Goal: Transaction & Acquisition: Purchase product/service

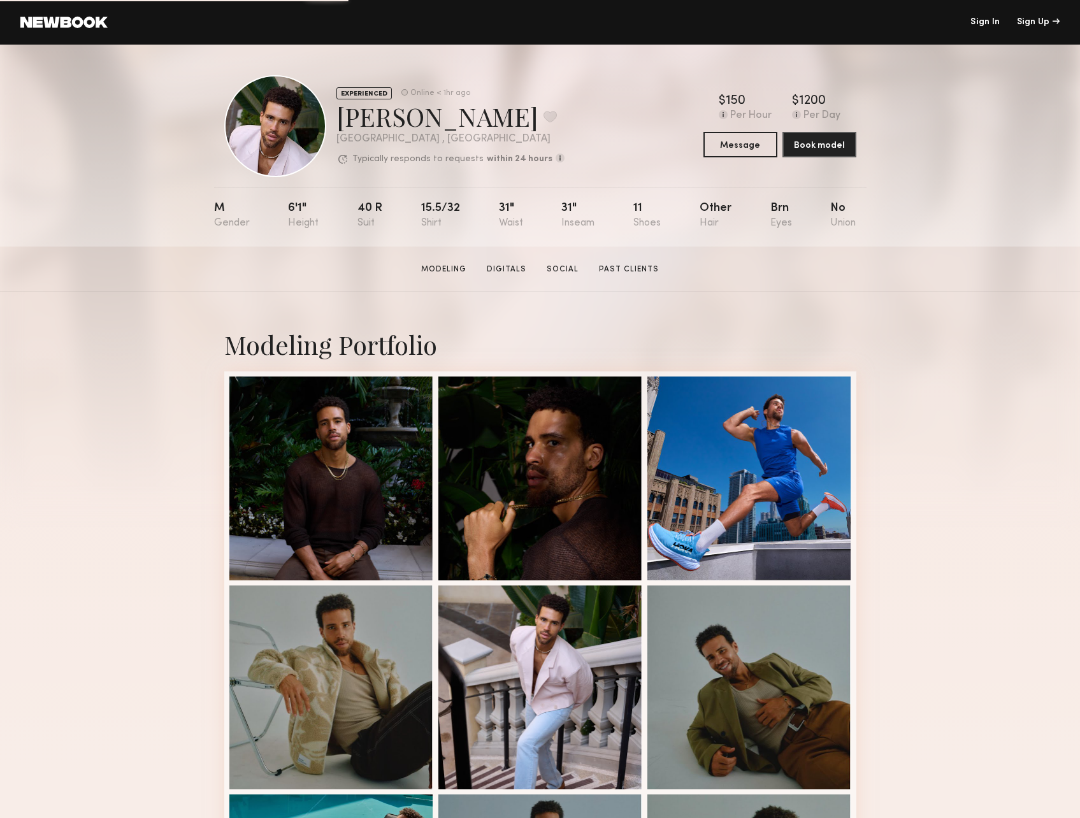
click at [944, 535] on div "Modeling Portfolio View More" at bounding box center [540, 788] width 1080 height 992
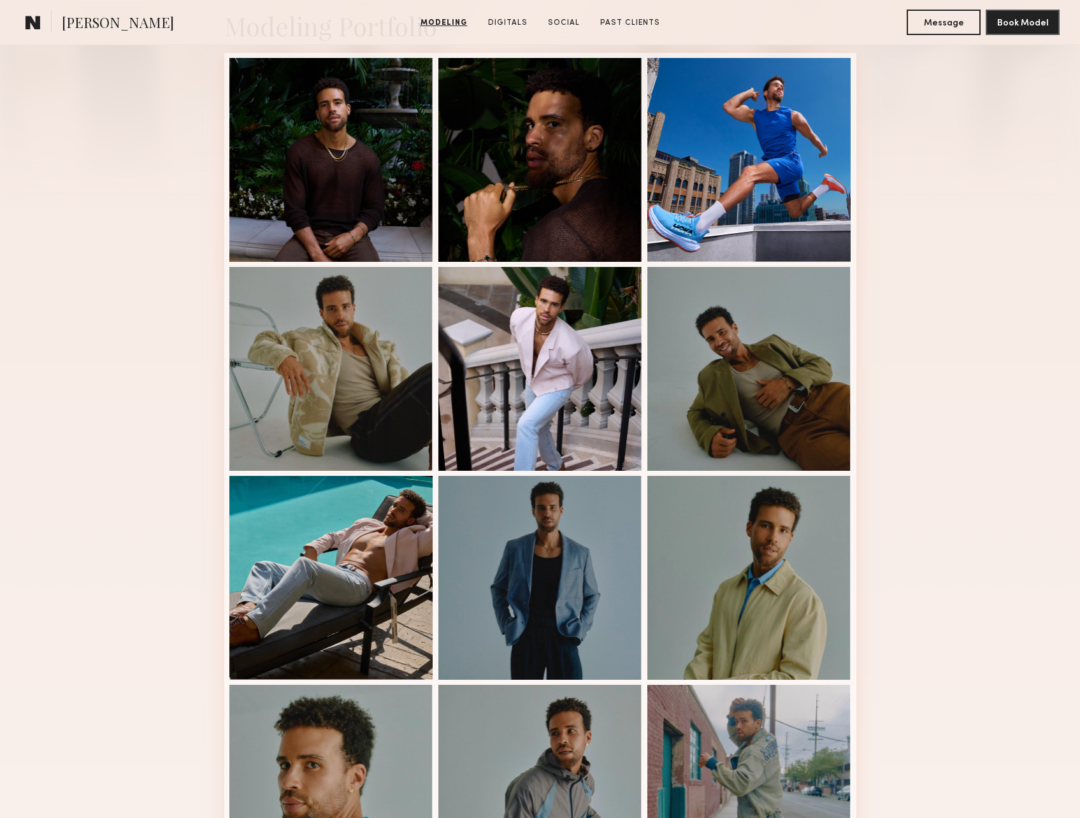
scroll to position [574, 0]
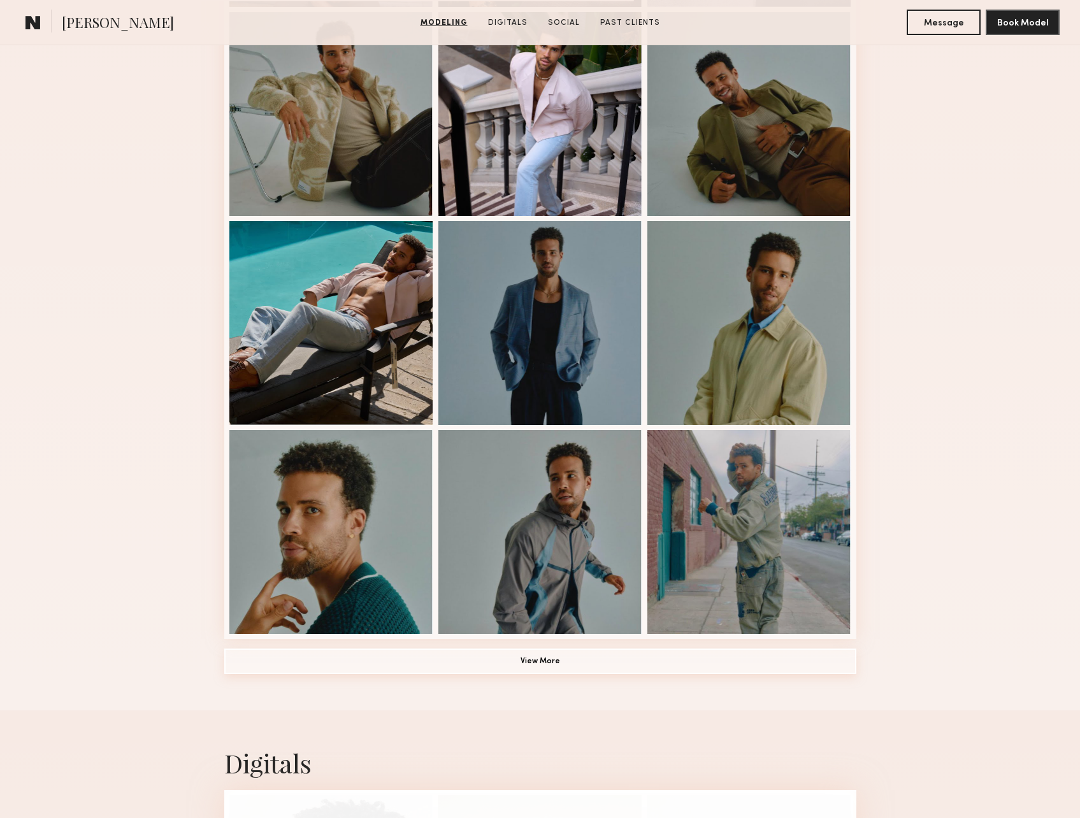
click at [564, 669] on button "View More" at bounding box center [540, 661] width 632 height 25
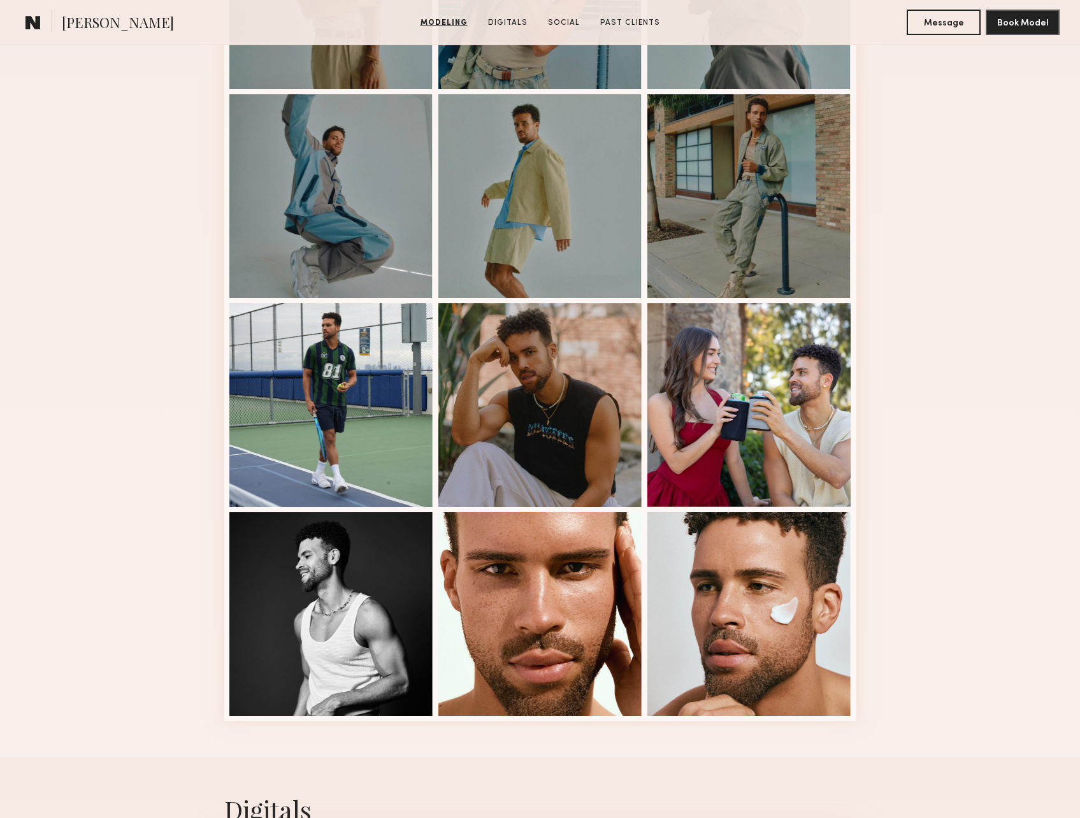
scroll to position [1466, 0]
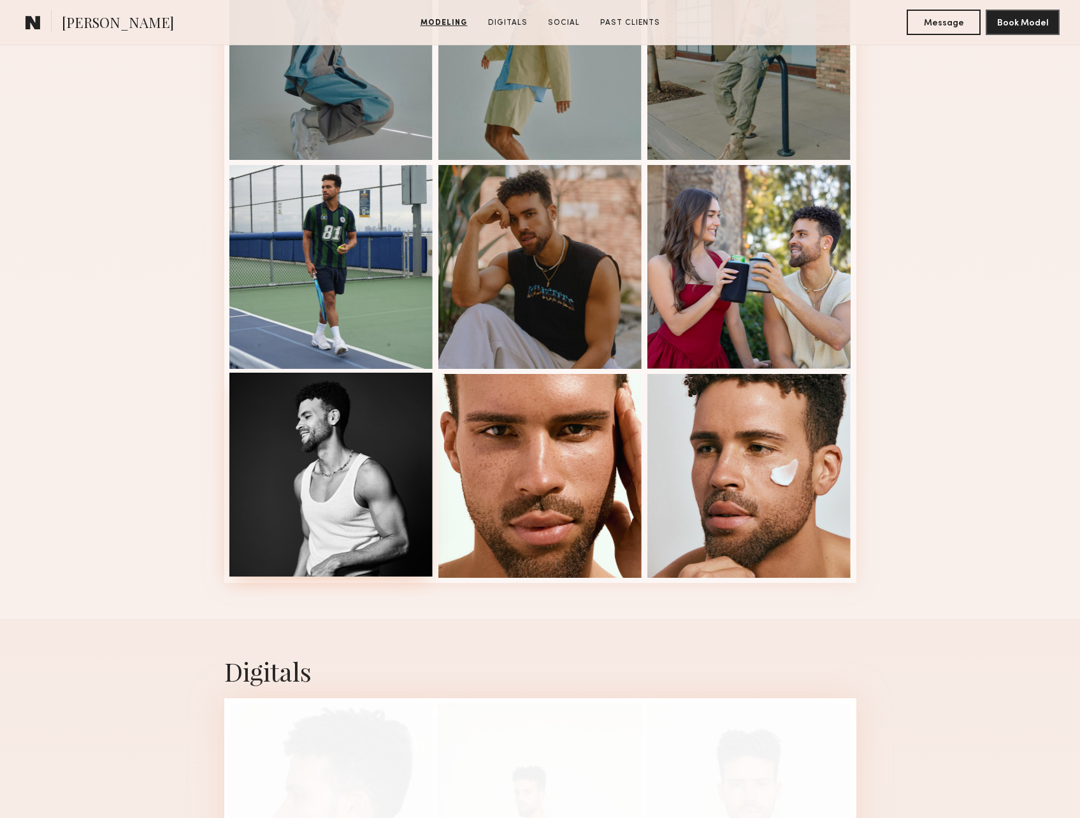
click at [348, 456] on div at bounding box center [331, 475] width 204 height 204
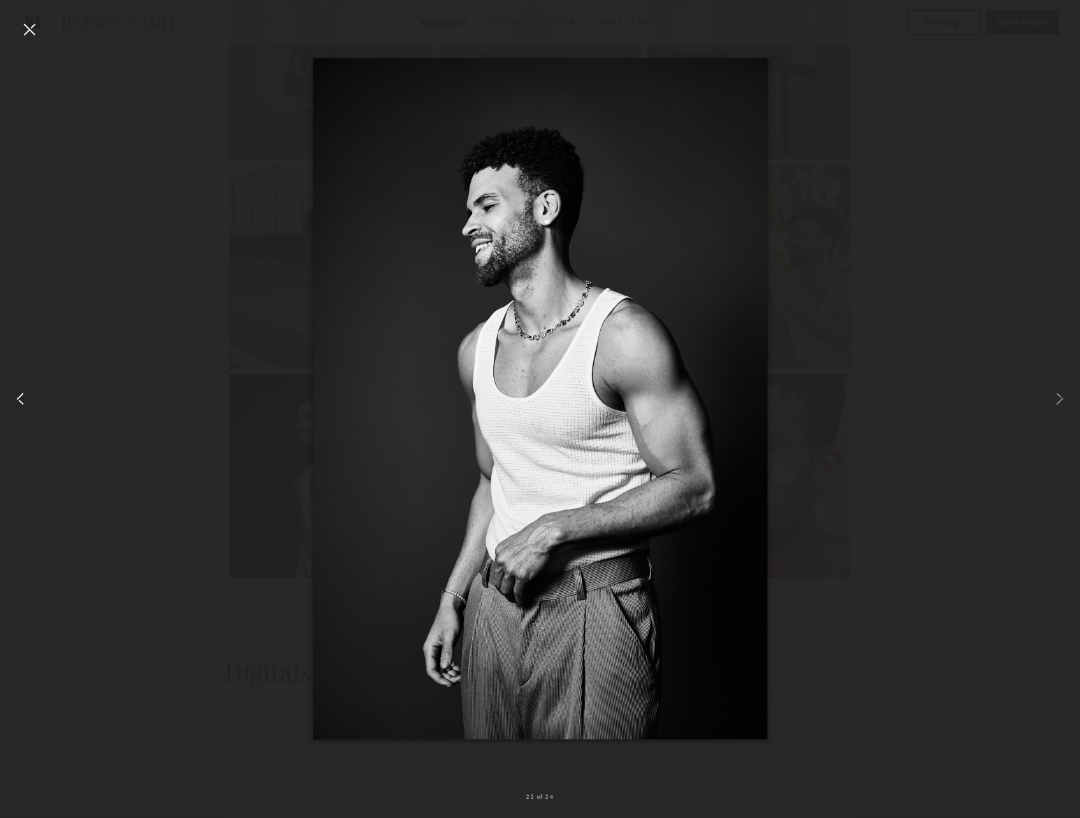
click at [17, 397] on common-icon at bounding box center [20, 399] width 20 height 20
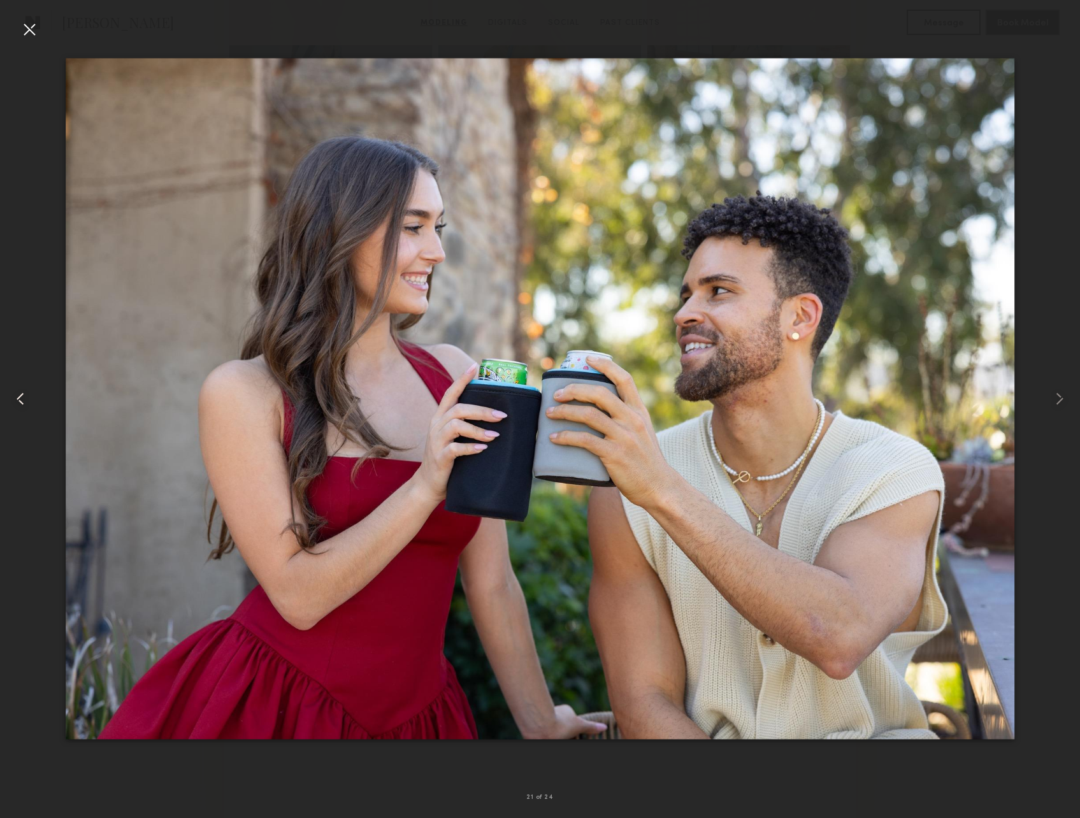
click at [17, 397] on common-icon at bounding box center [20, 399] width 20 height 20
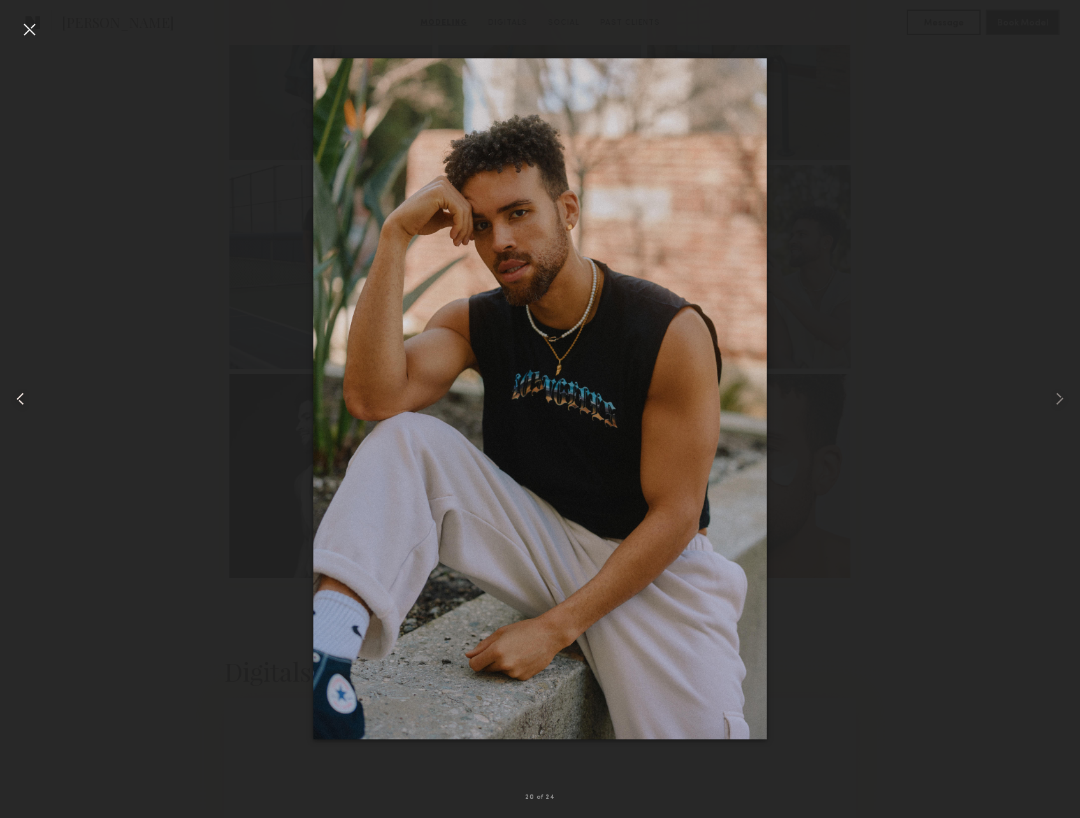
click at [18, 397] on common-icon at bounding box center [20, 399] width 20 height 20
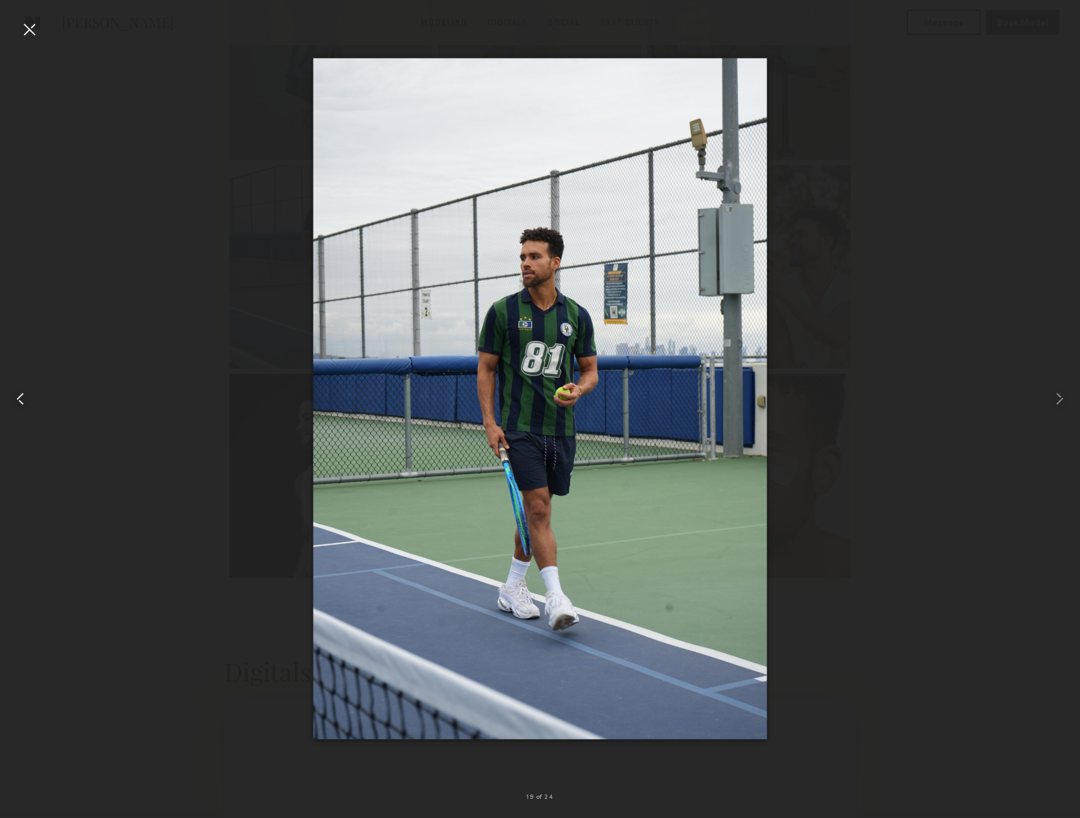
click at [20, 397] on common-icon at bounding box center [20, 399] width 20 height 20
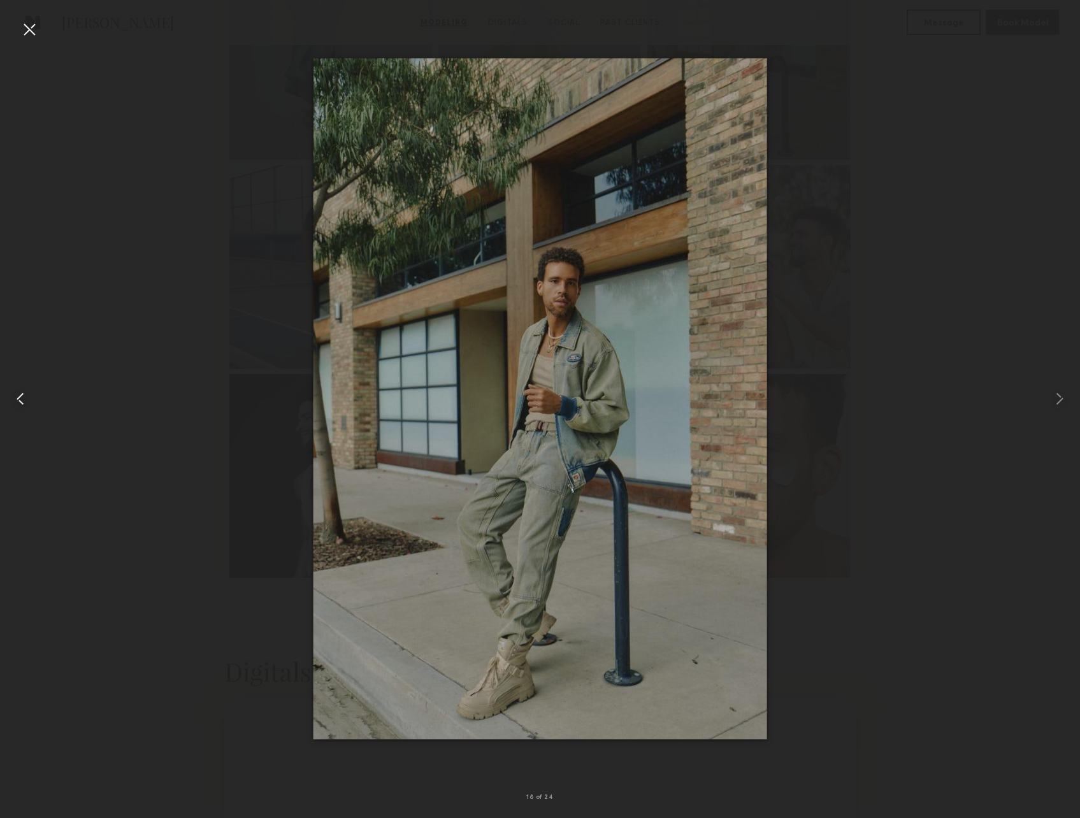
click at [20, 397] on common-icon at bounding box center [20, 399] width 20 height 20
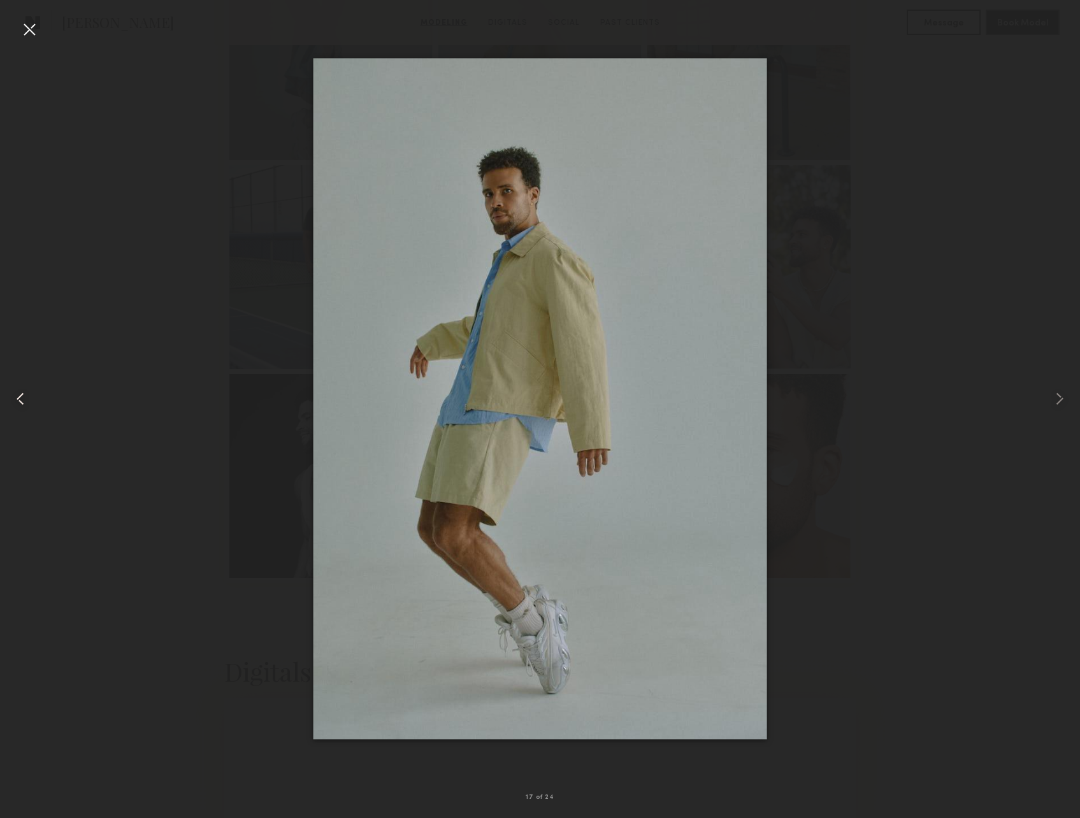
click at [20, 397] on common-icon at bounding box center [20, 399] width 20 height 20
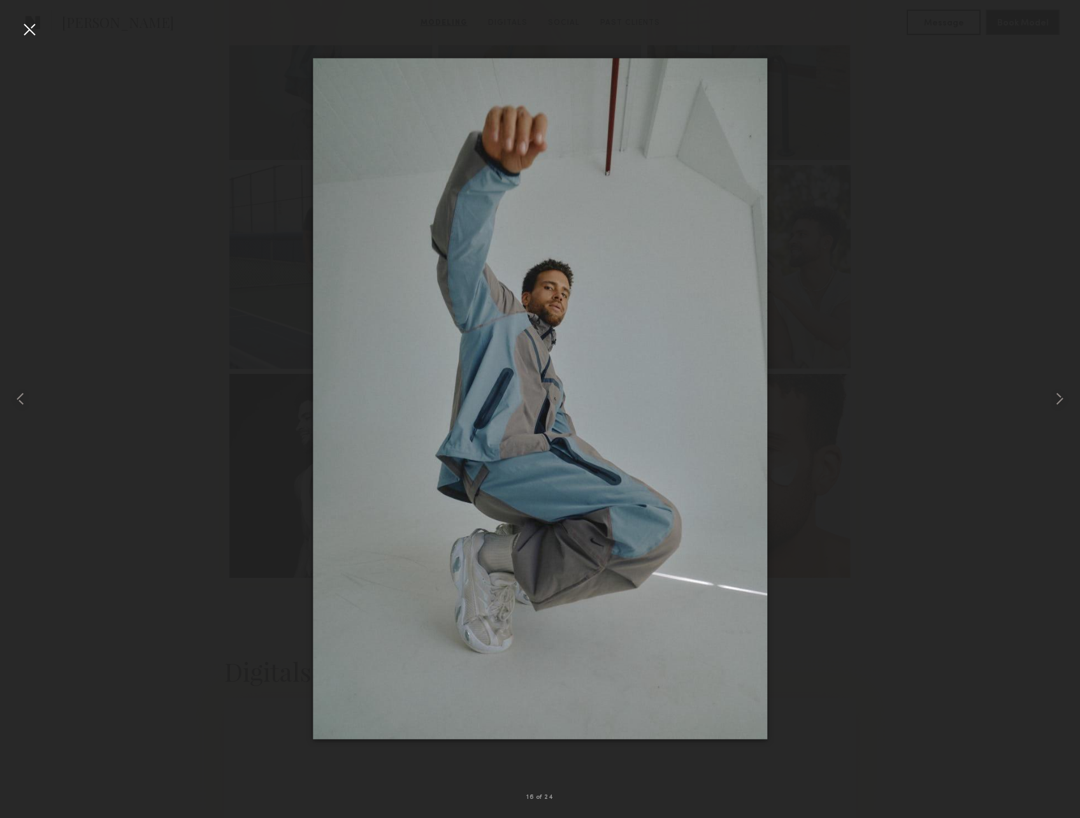
click at [27, 36] on div at bounding box center [29, 29] width 20 height 20
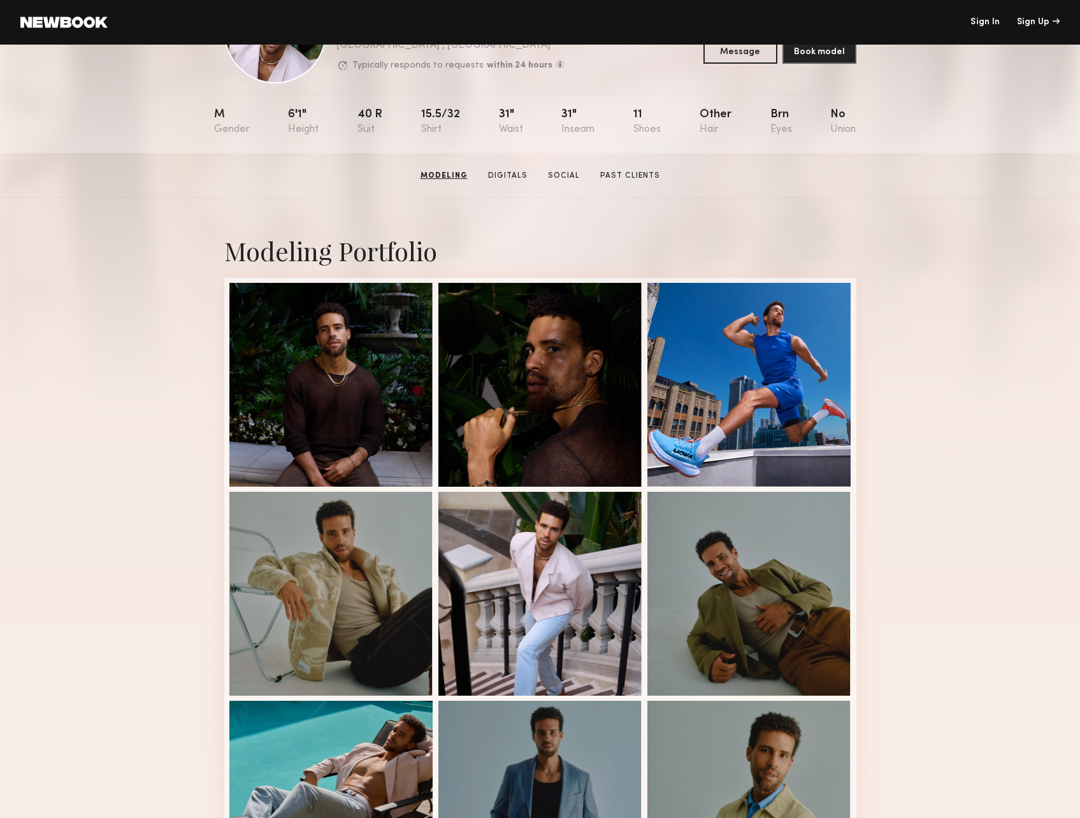
scroll to position [0, 0]
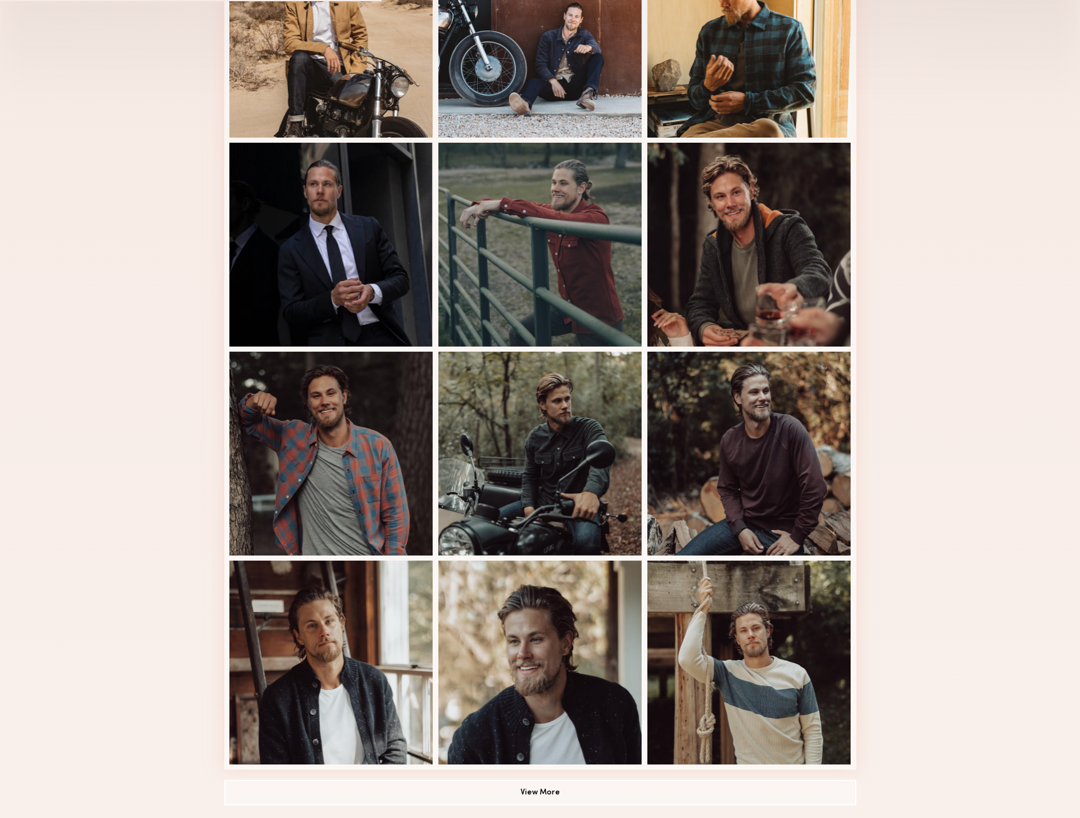
scroll to position [574, 0]
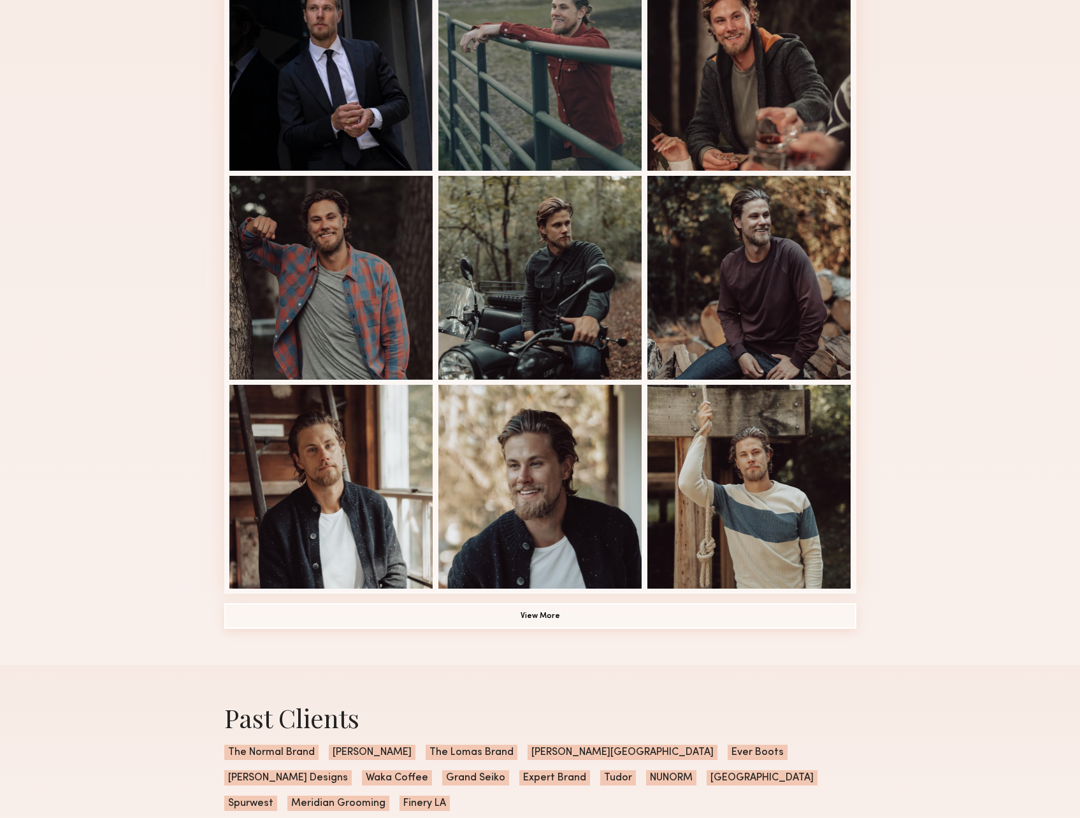
click at [574, 623] on button "View More" at bounding box center [540, 616] width 632 height 25
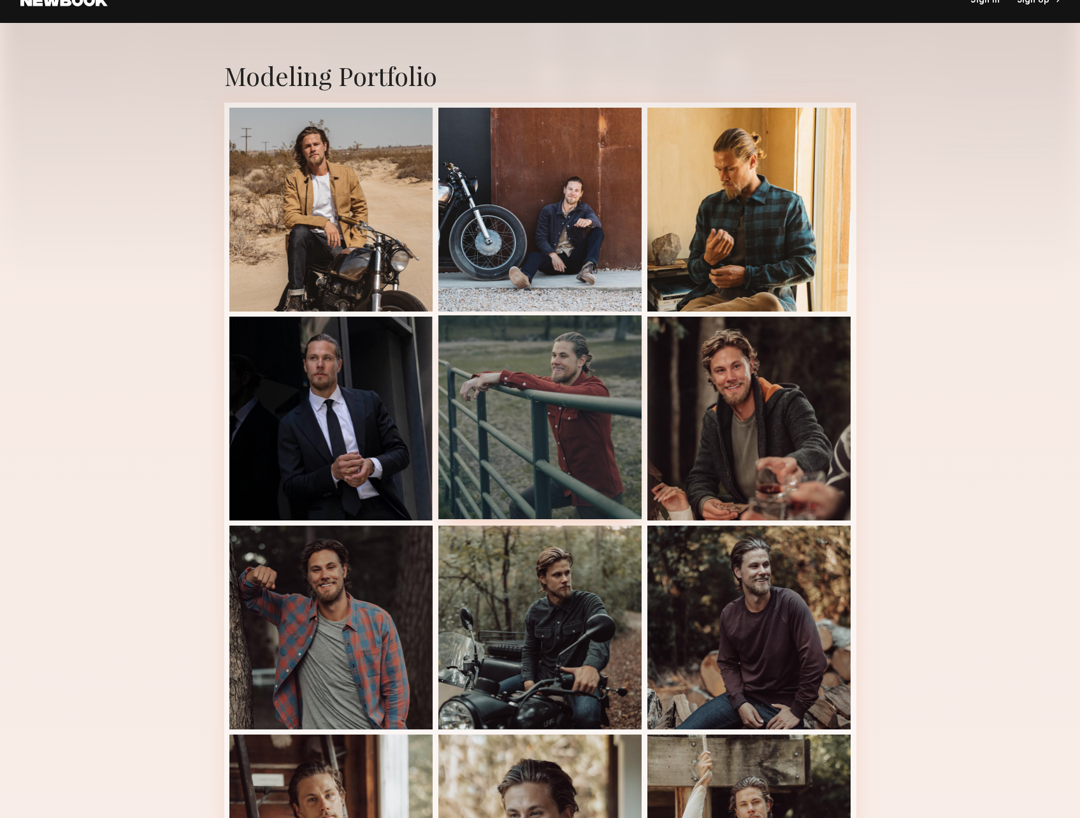
scroll to position [191, 0]
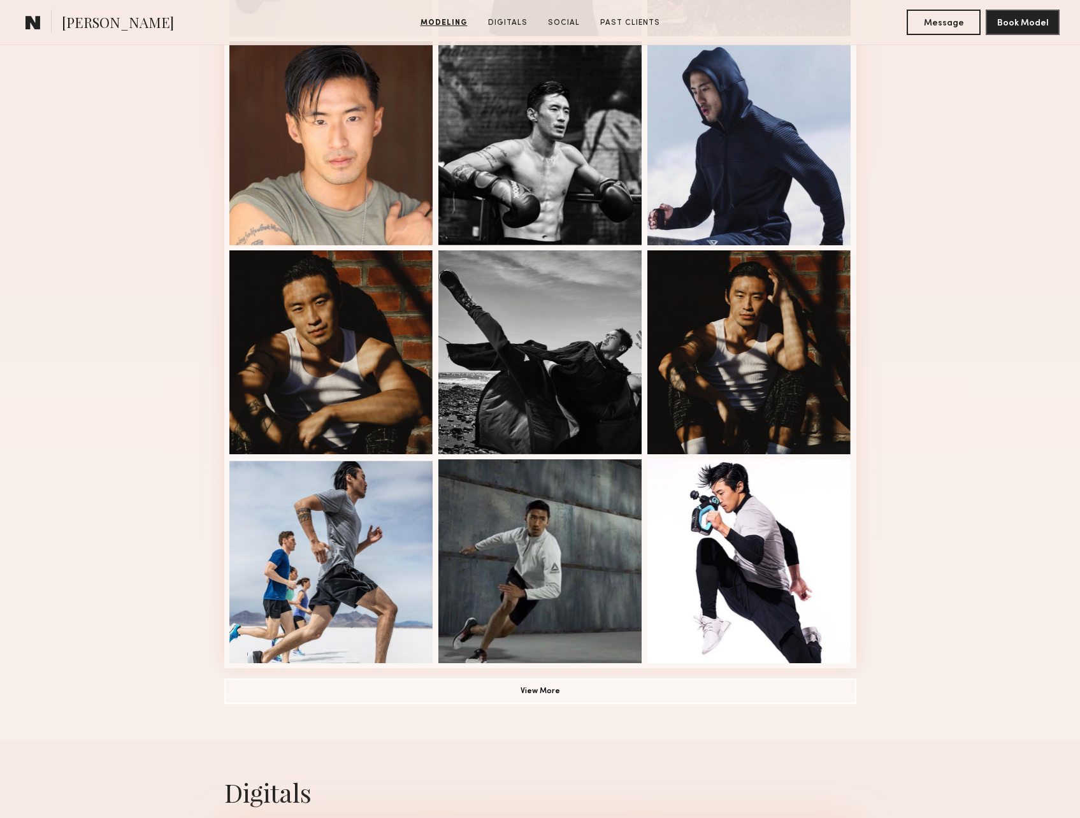
scroll to position [637, 0]
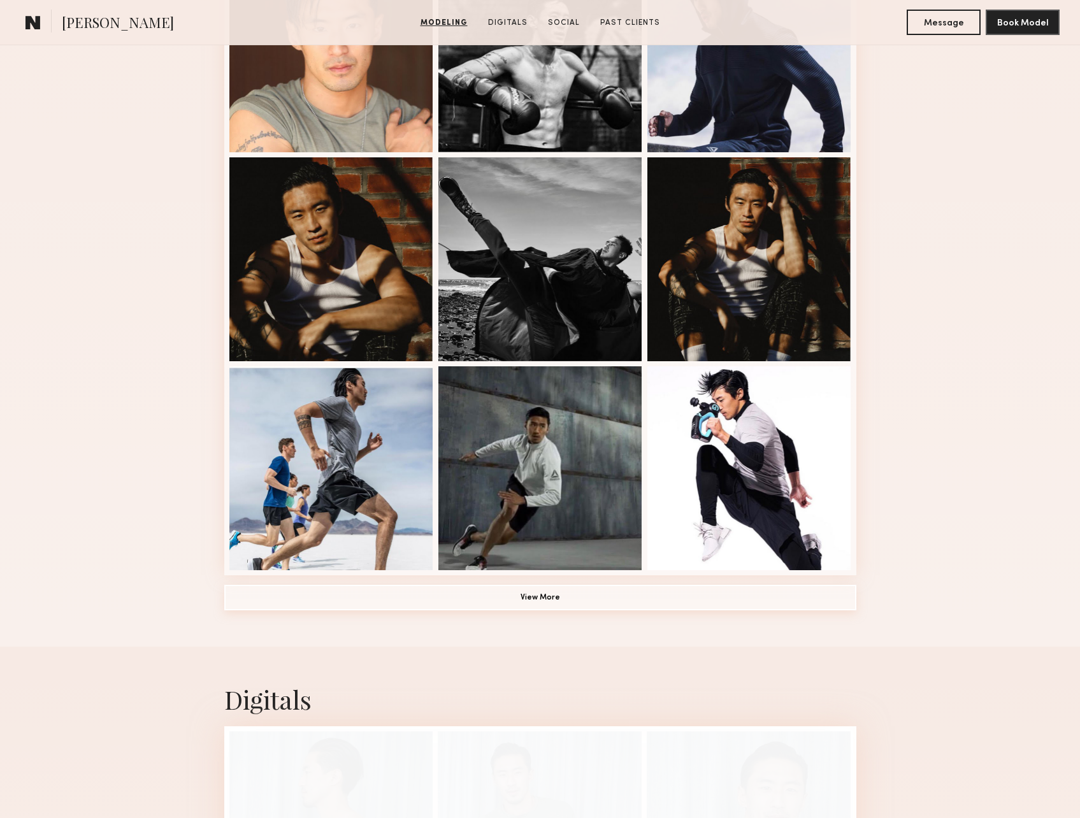
click at [511, 605] on button "View More" at bounding box center [540, 597] width 632 height 25
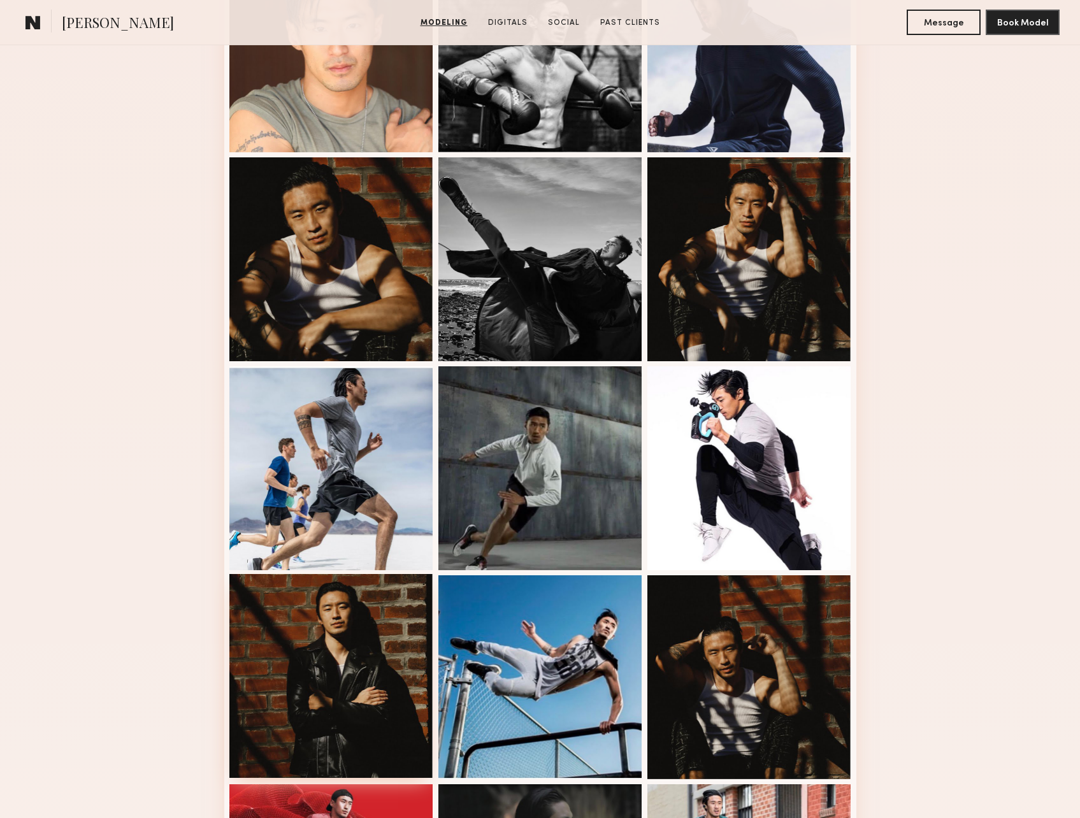
click at [354, 693] on div at bounding box center [331, 676] width 204 height 204
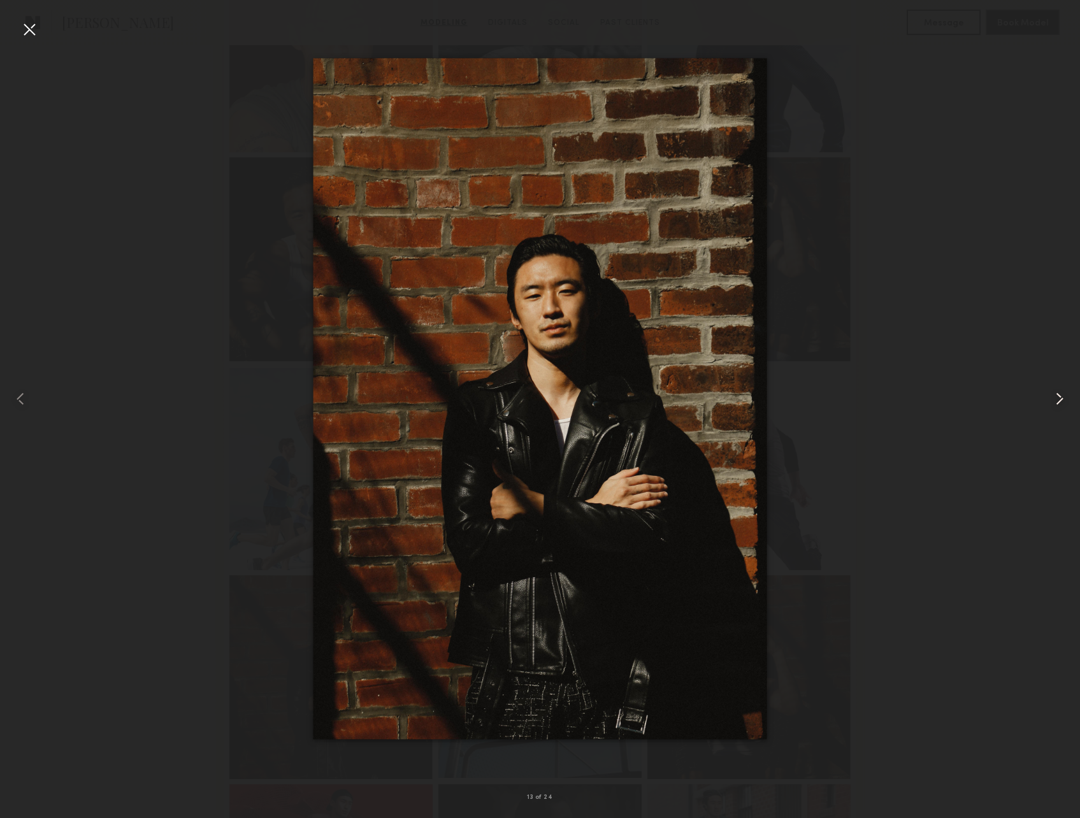
click at [1057, 396] on common-icon at bounding box center [1060, 399] width 20 height 20
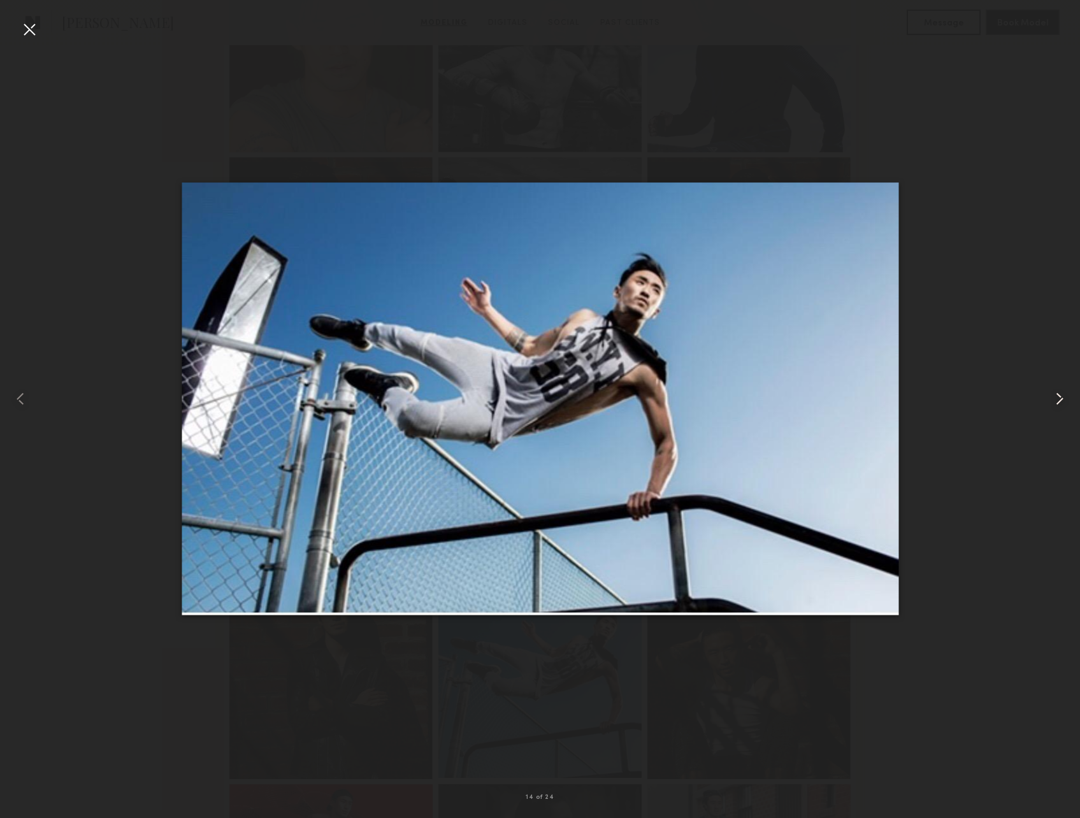
click at [1060, 400] on common-icon at bounding box center [1060, 399] width 20 height 20
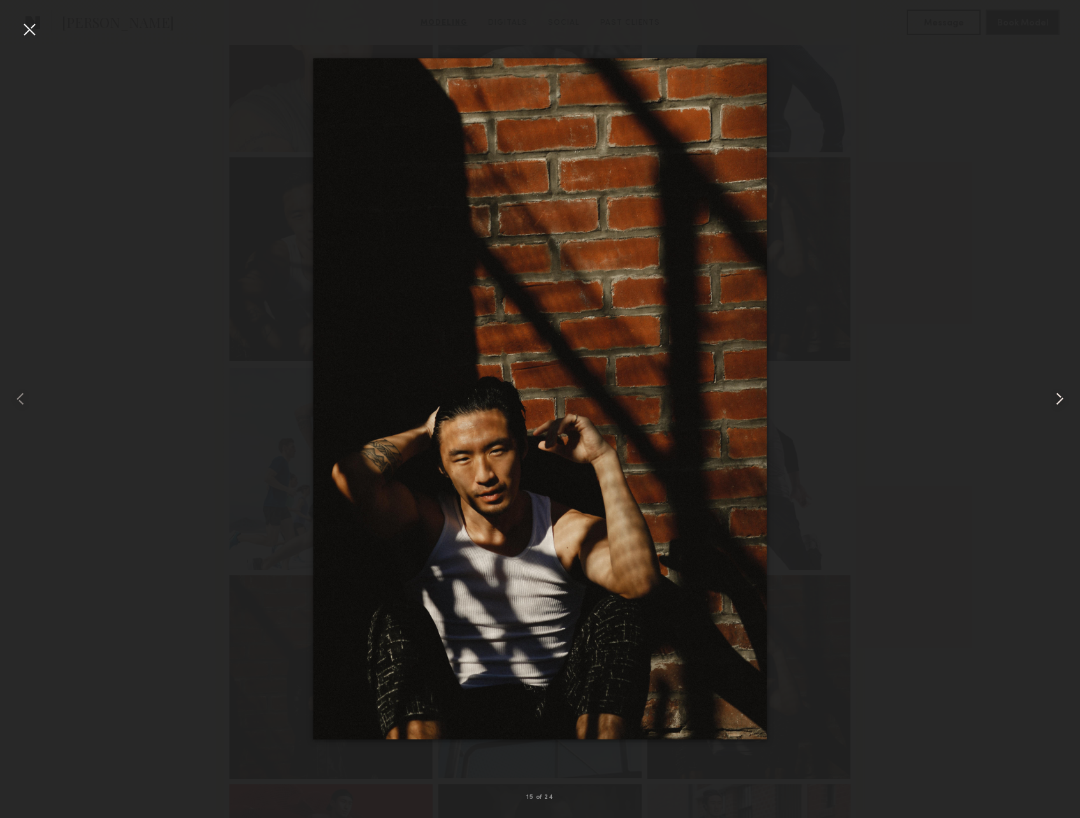
click at [1060, 400] on common-icon at bounding box center [1060, 399] width 20 height 20
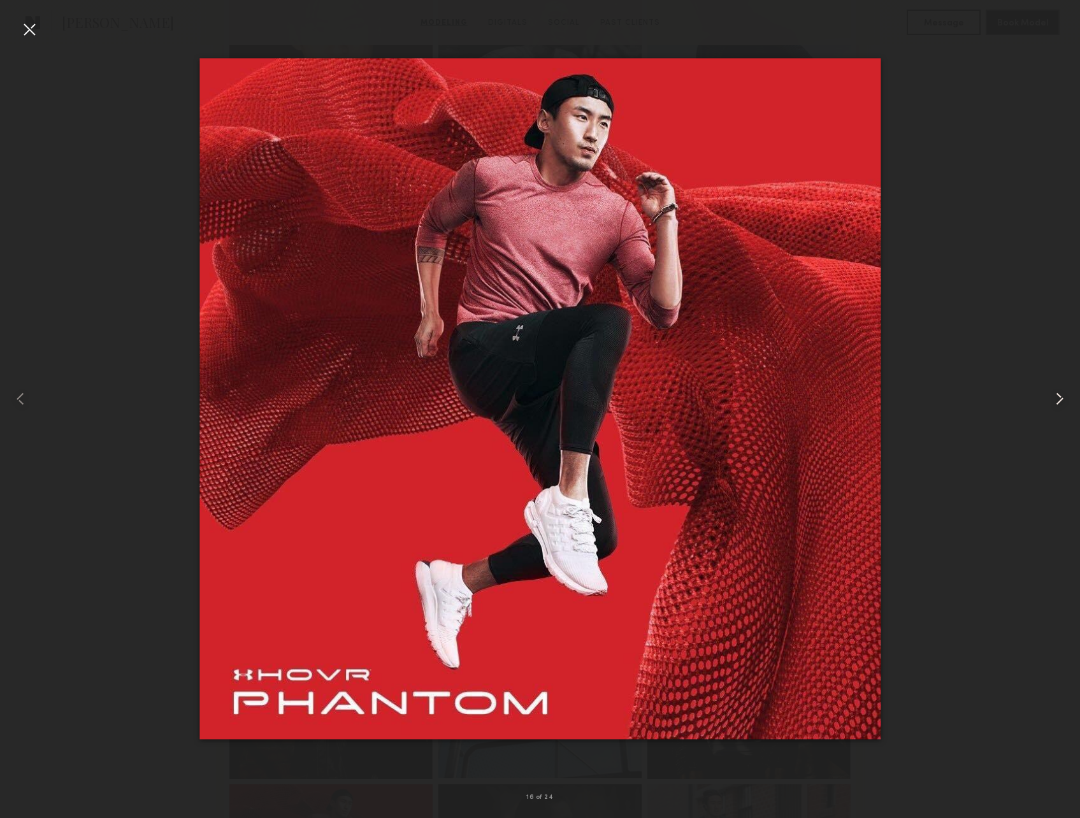
click at [1060, 400] on common-icon at bounding box center [1060, 399] width 20 height 20
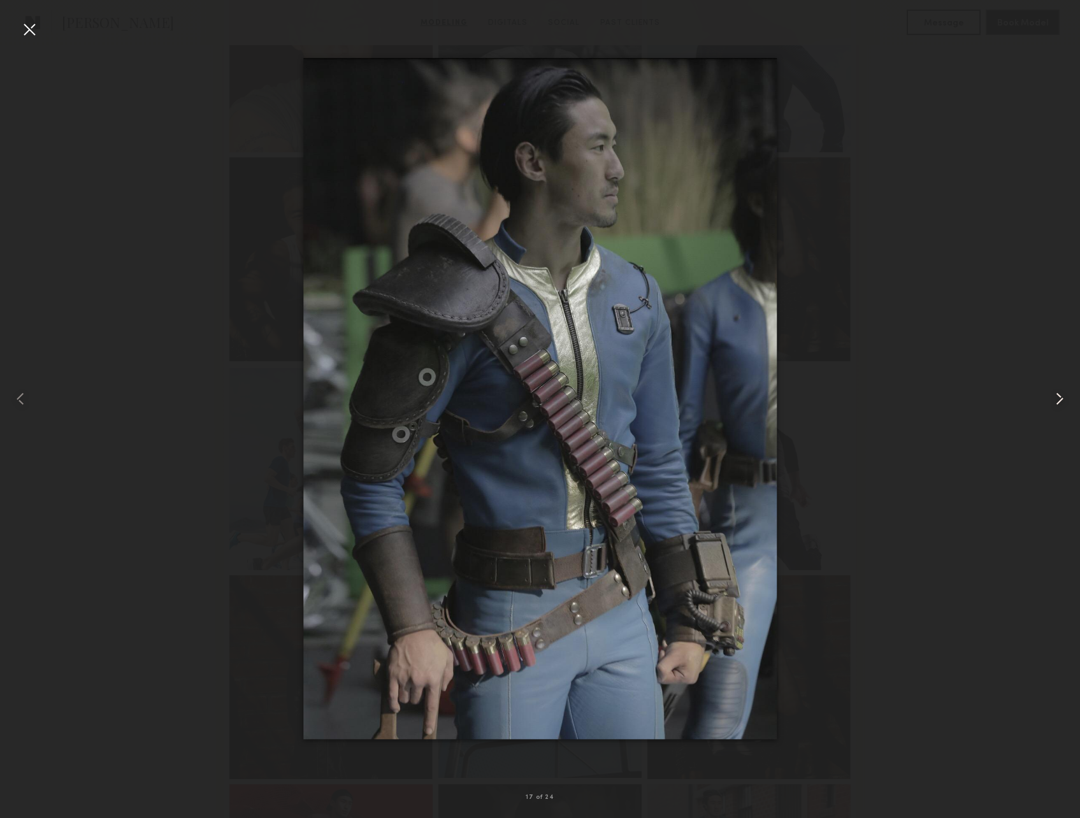
click at [1060, 400] on common-icon at bounding box center [1060, 399] width 20 height 20
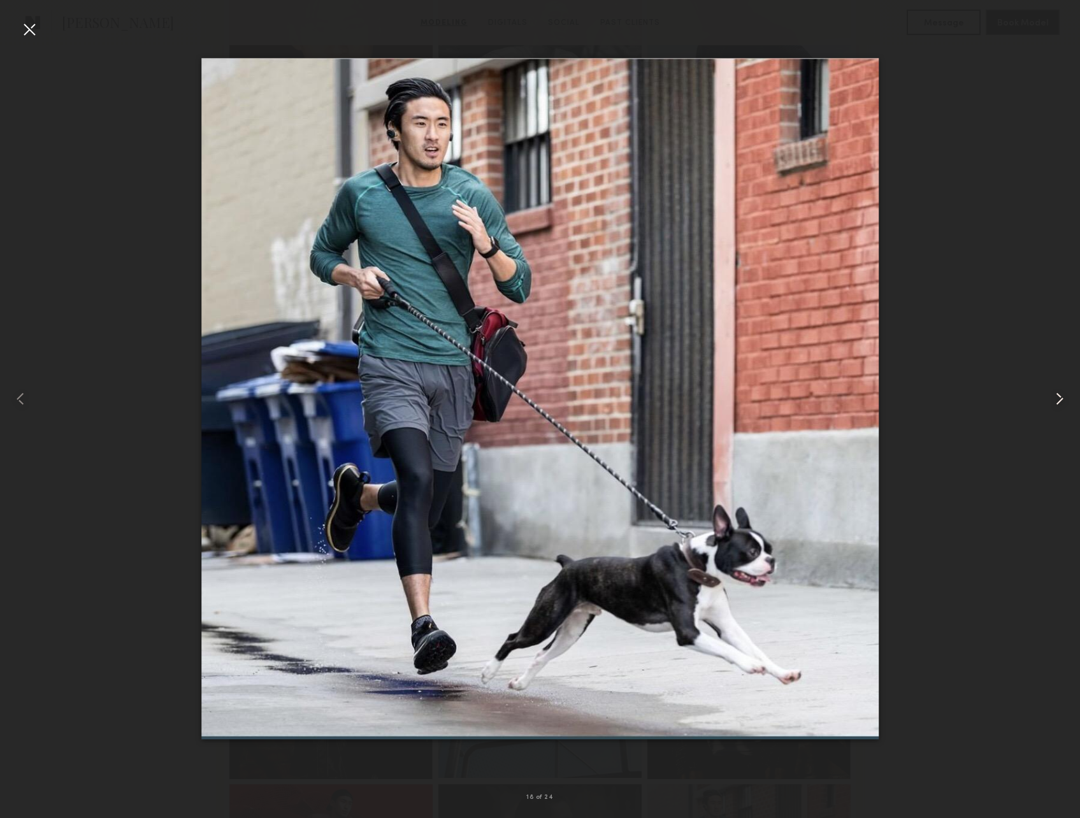
click at [1060, 400] on common-icon at bounding box center [1060, 399] width 20 height 20
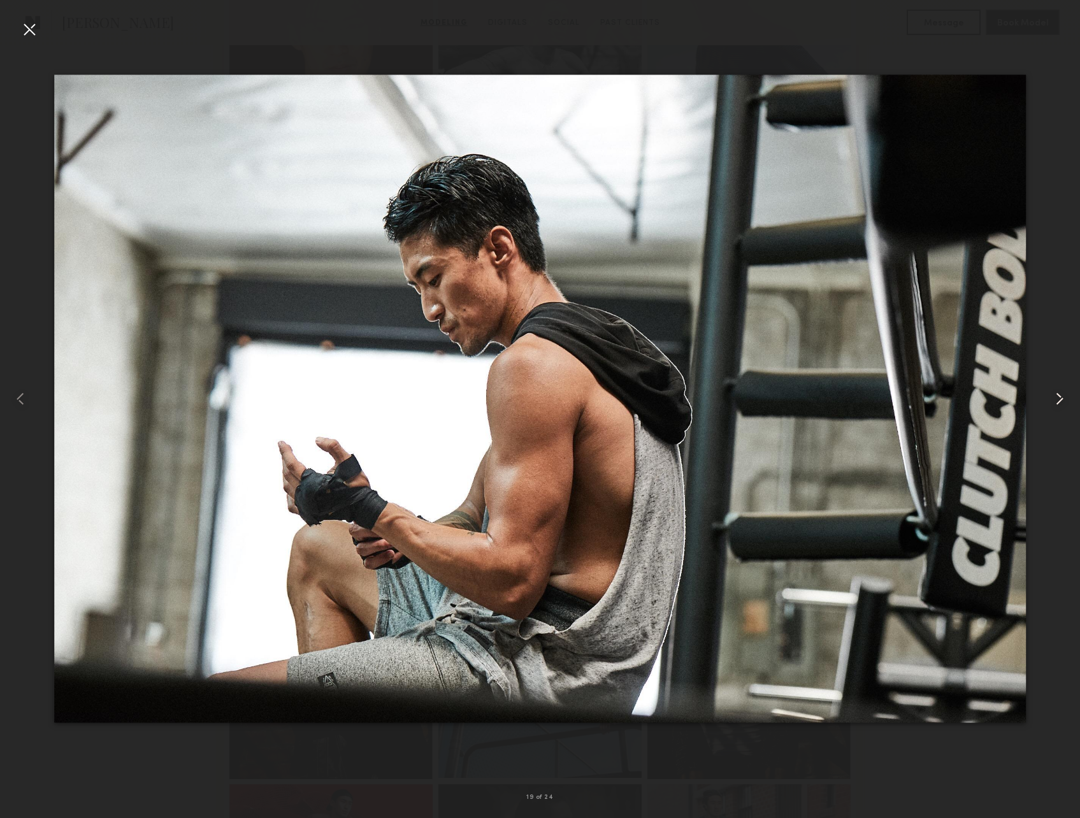
click at [1060, 400] on common-icon at bounding box center [1060, 399] width 20 height 20
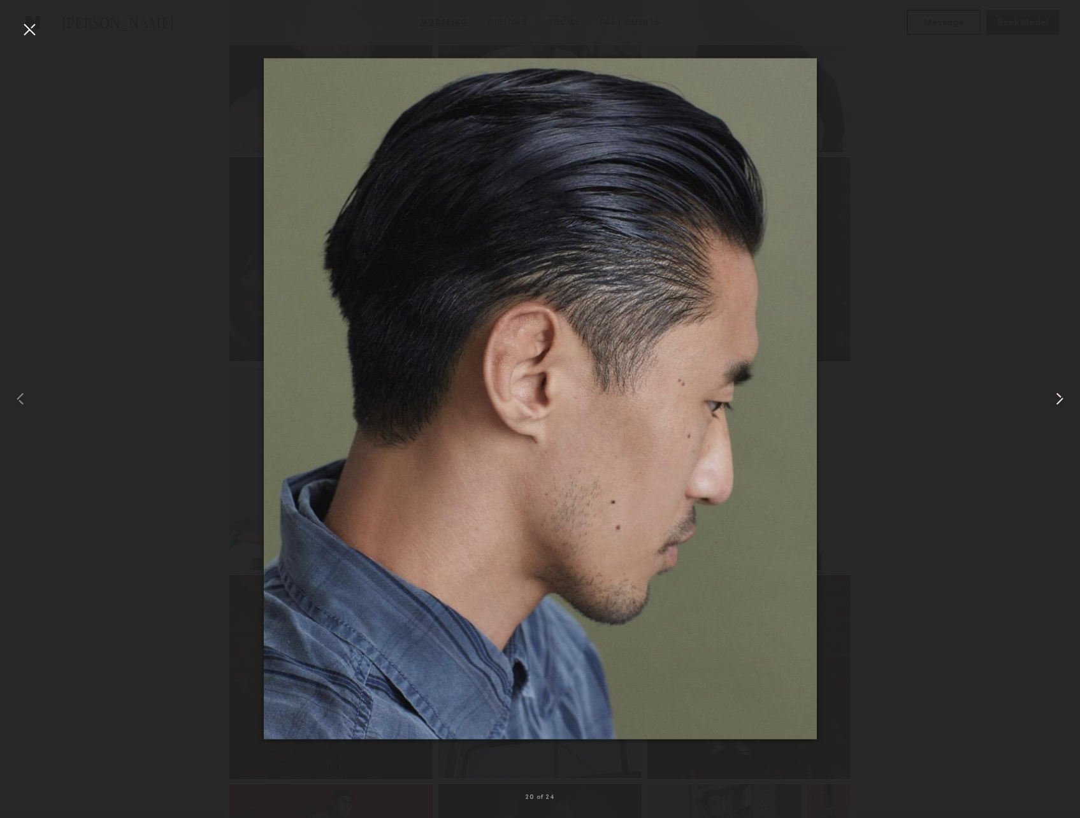
click at [1060, 400] on common-icon at bounding box center [1060, 399] width 20 height 20
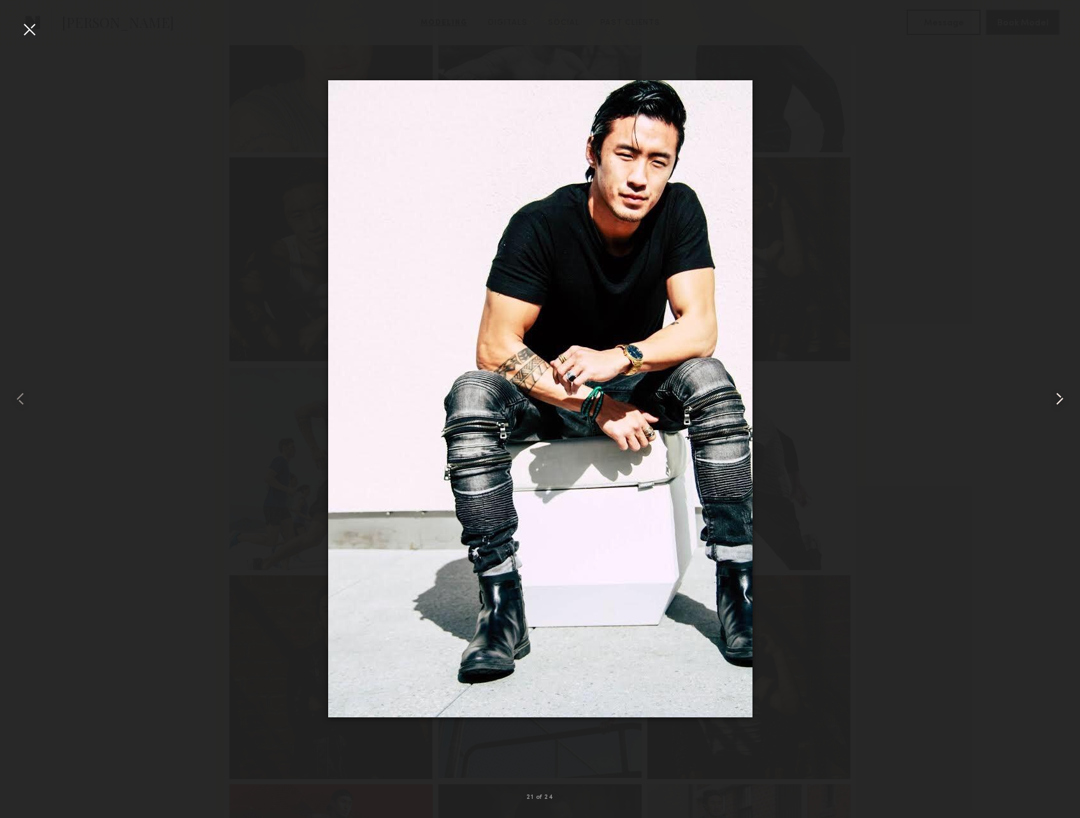
click at [1060, 400] on common-icon at bounding box center [1060, 399] width 20 height 20
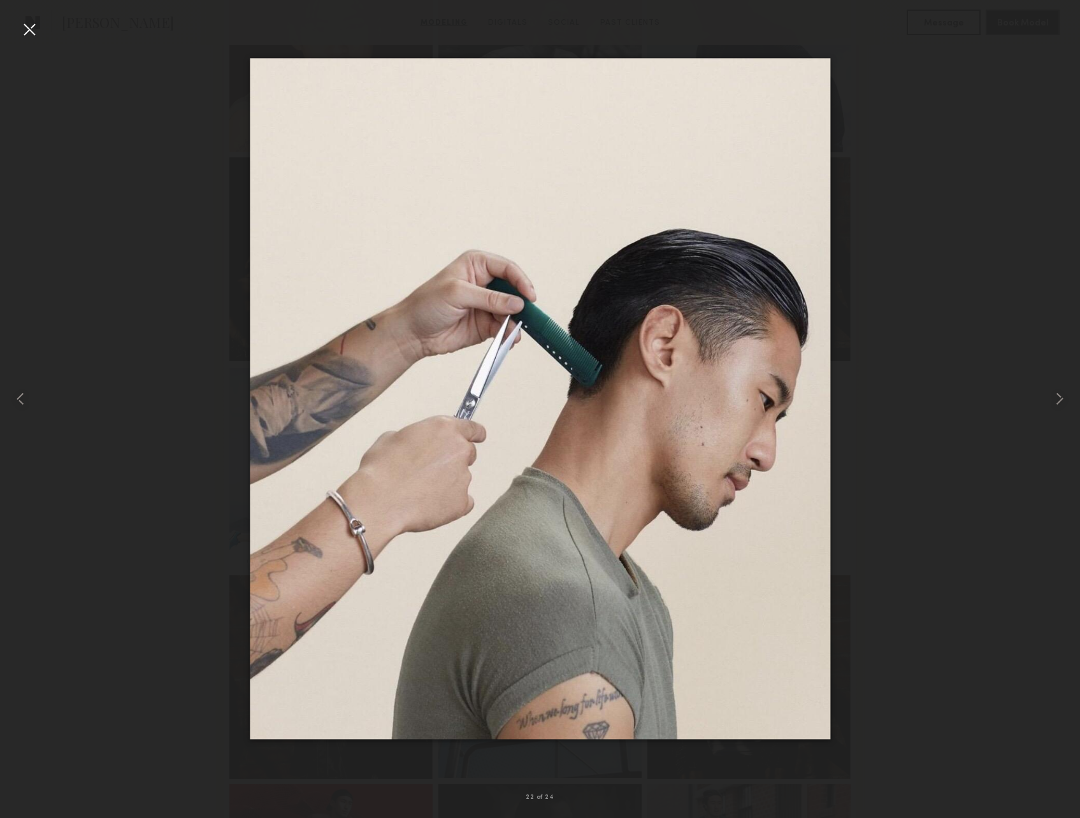
click at [36, 26] on div at bounding box center [29, 29] width 20 height 20
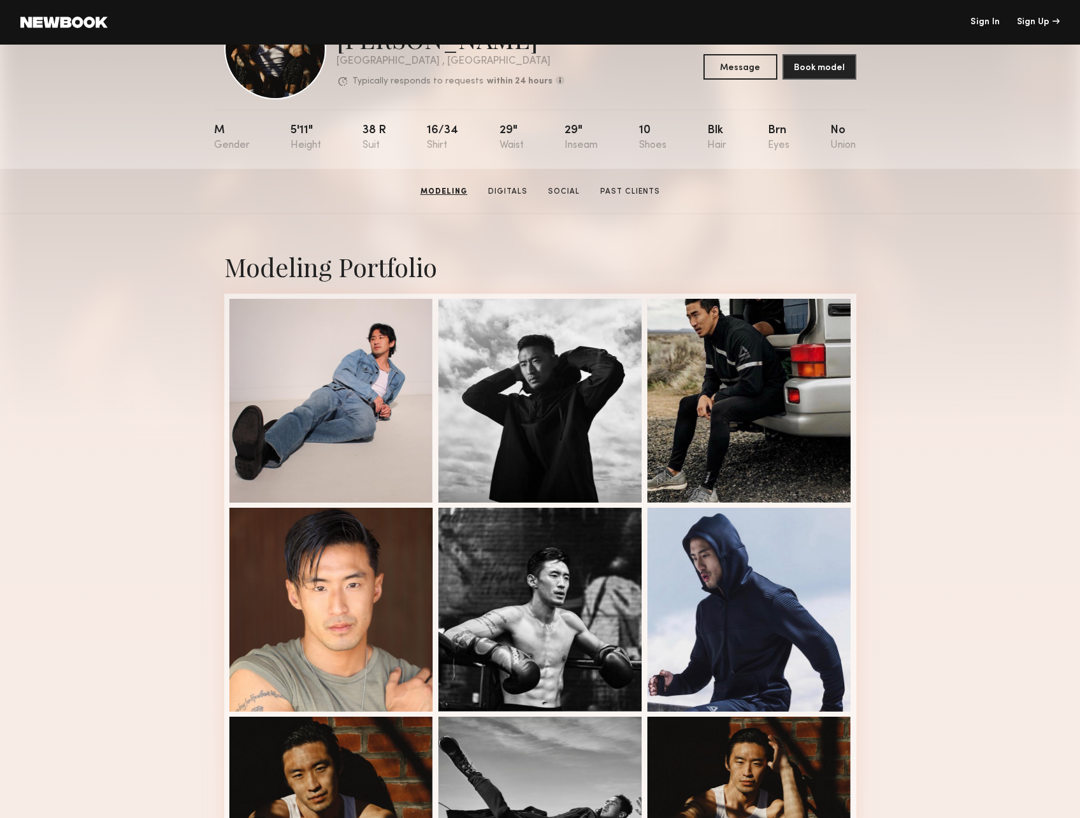
scroll to position [0, 0]
